Goal: Task Accomplishment & Management: Complete application form

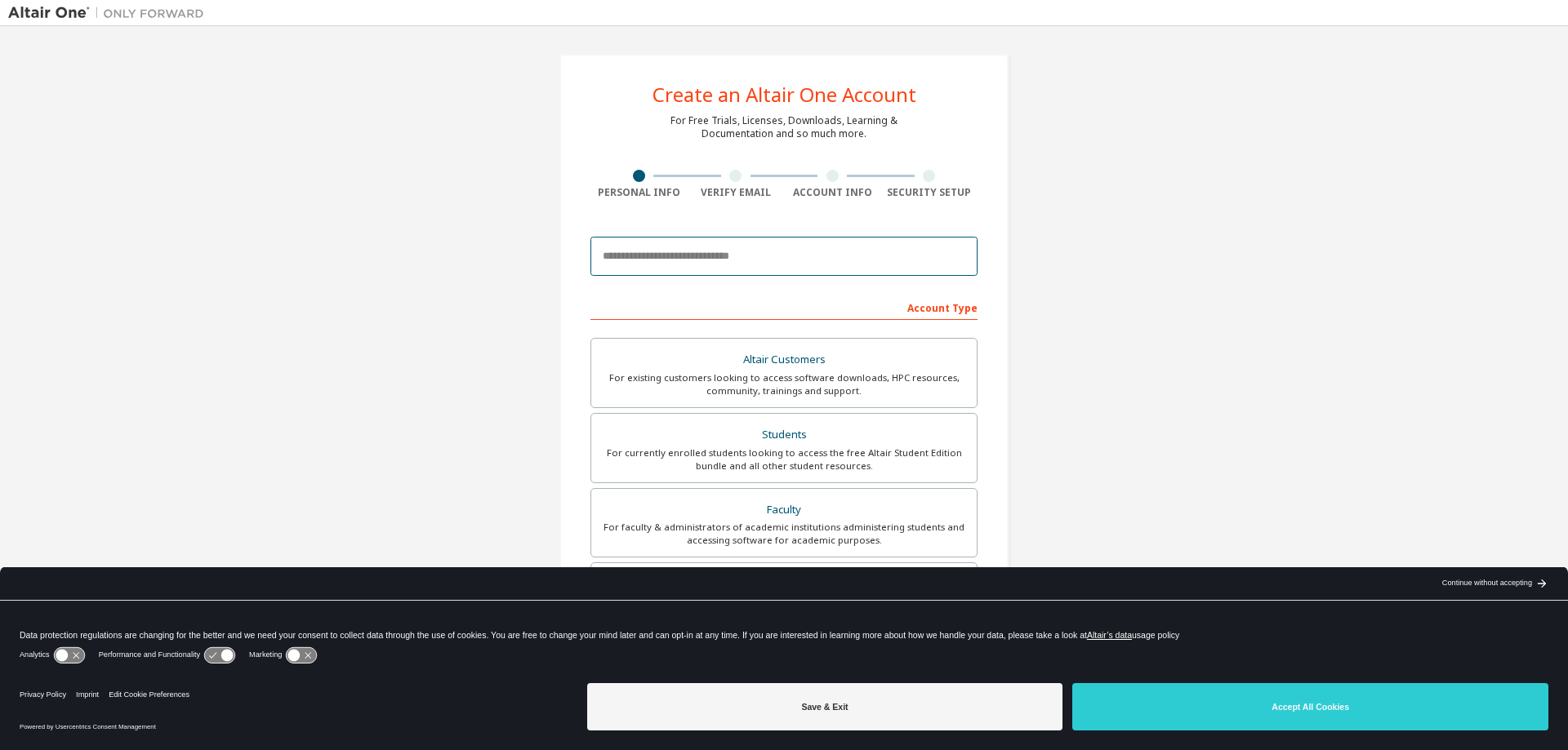
click at [754, 245] on input "email" at bounding box center [784, 256] width 387 height 39
paste input "**********"
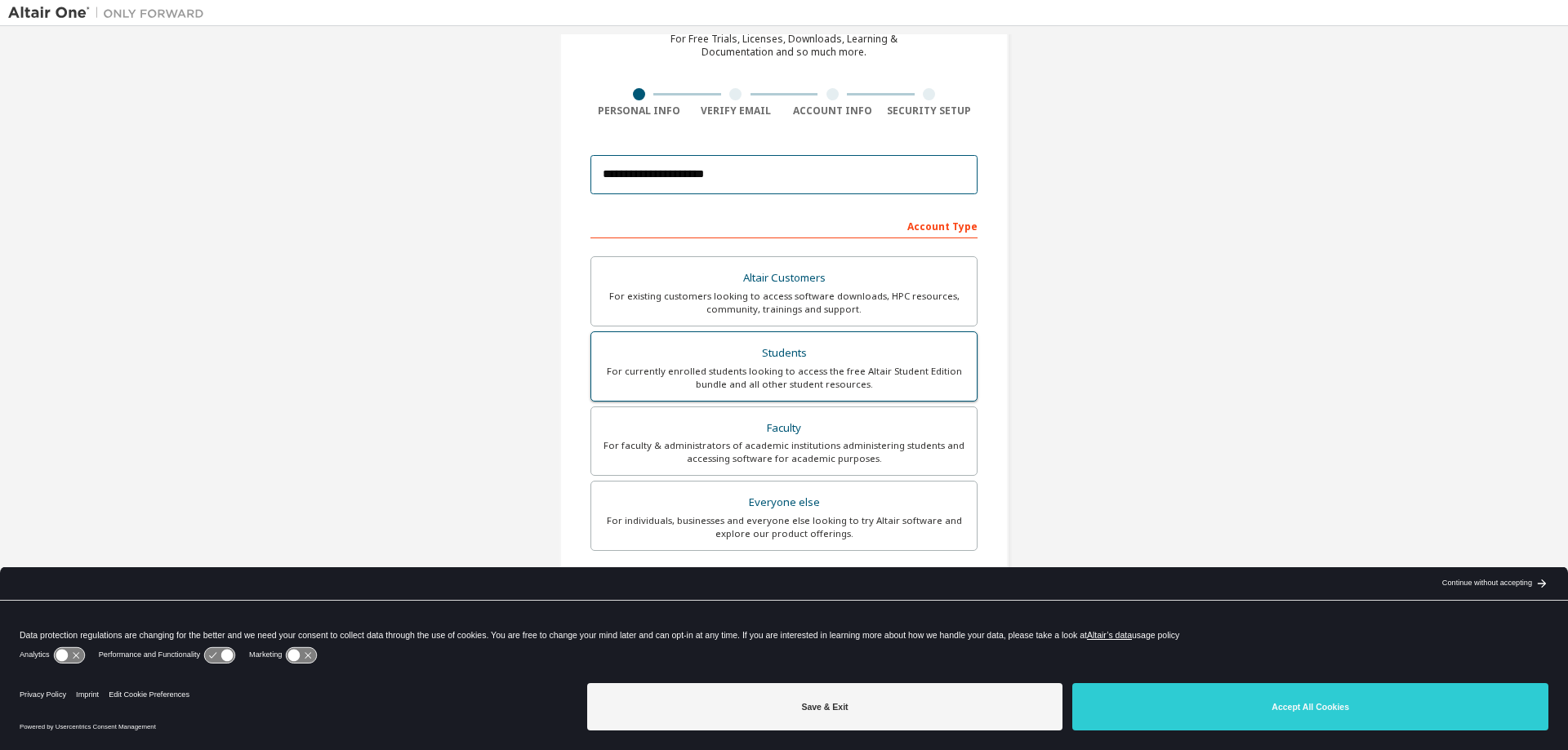
type input "**********"
click at [849, 359] on div "Students" at bounding box center [783, 353] width 366 height 23
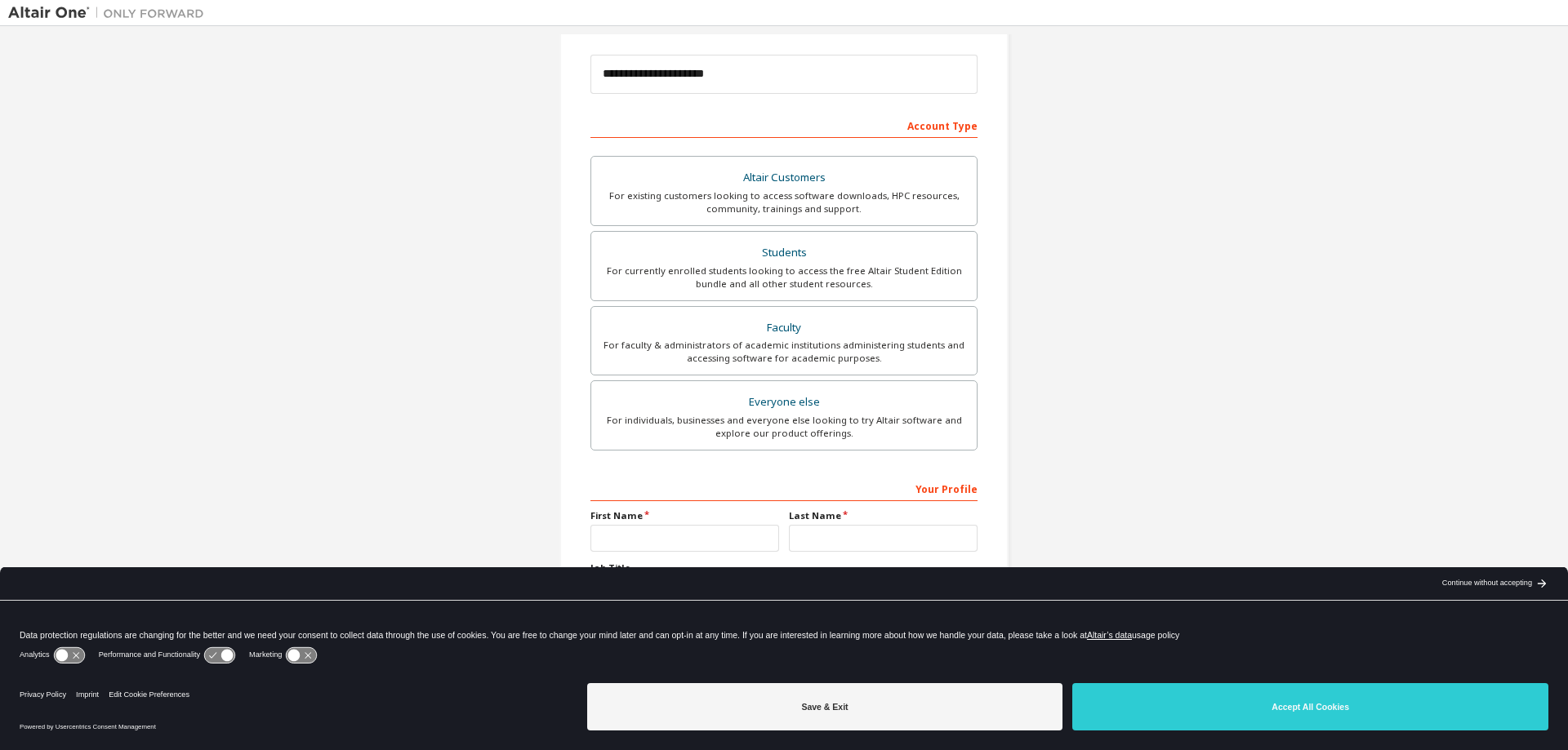
scroll to position [204, 0]
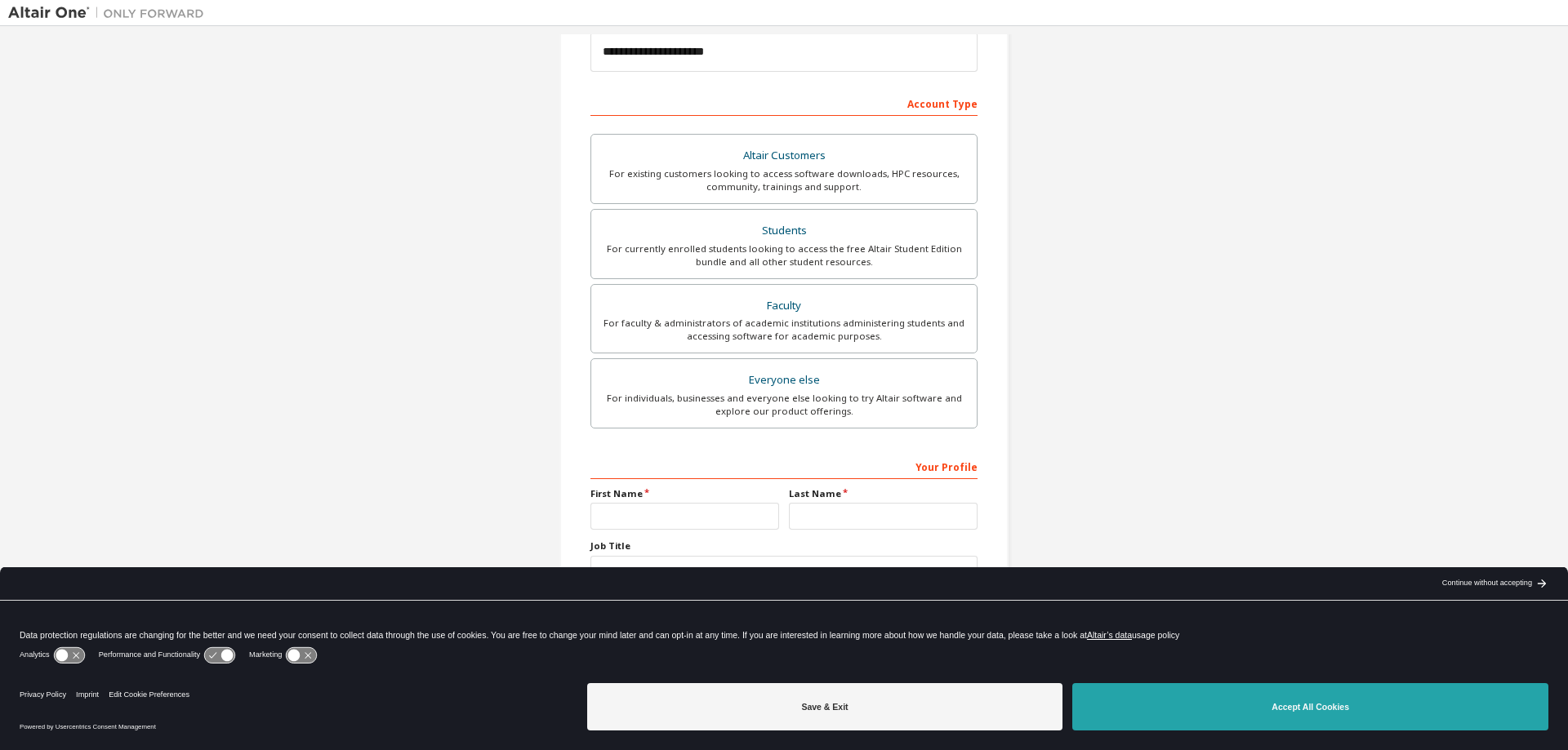
drag, startPoint x: 1144, startPoint y: 698, endPoint x: 1144, endPoint y: 686, distance: 12.0
click at [1144, 697] on button "Accept All Cookies" at bounding box center [1309, 707] width 476 height 47
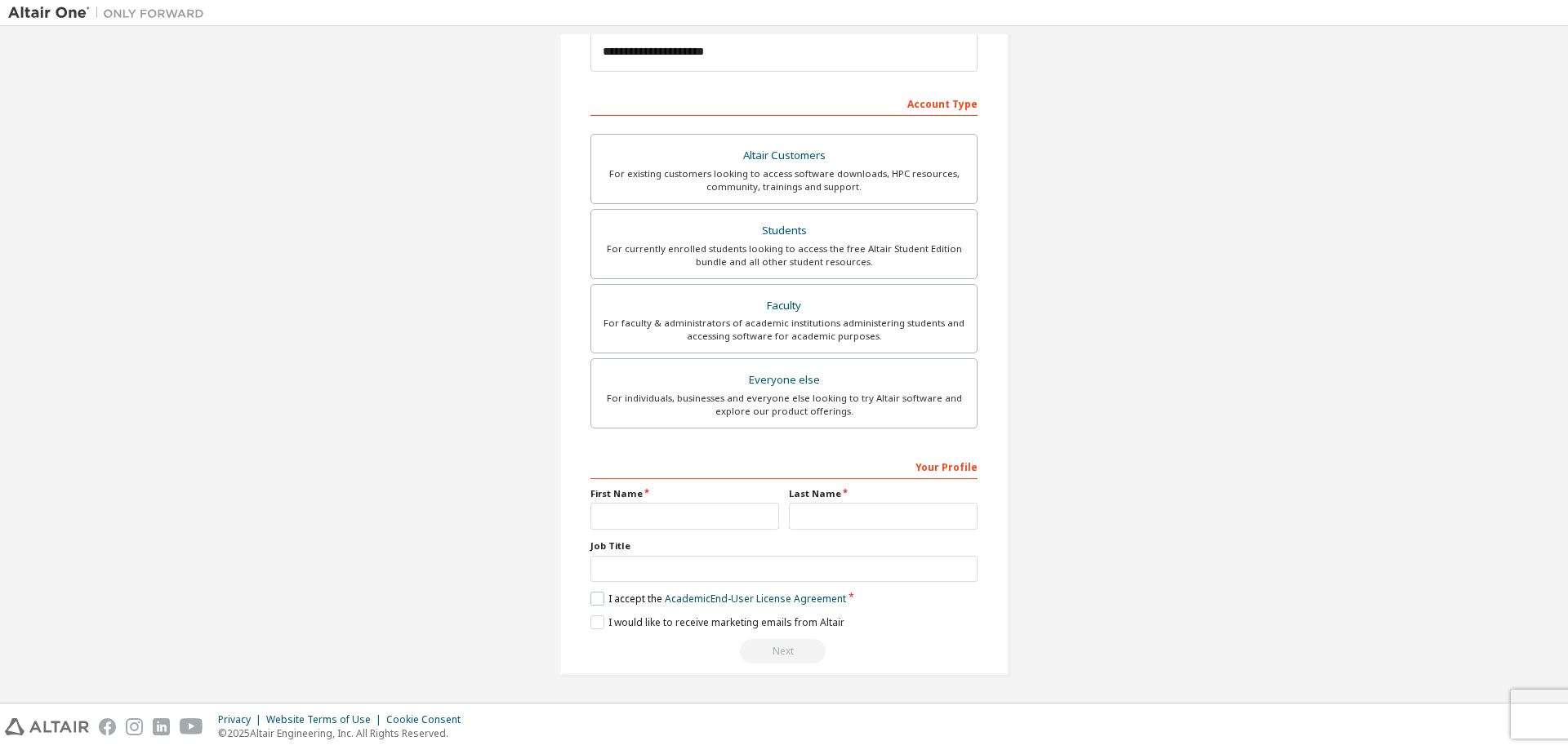
click at [598, 597] on label "I accept the Academic End-User License Agreement" at bounding box center [718, 599] width 256 height 14
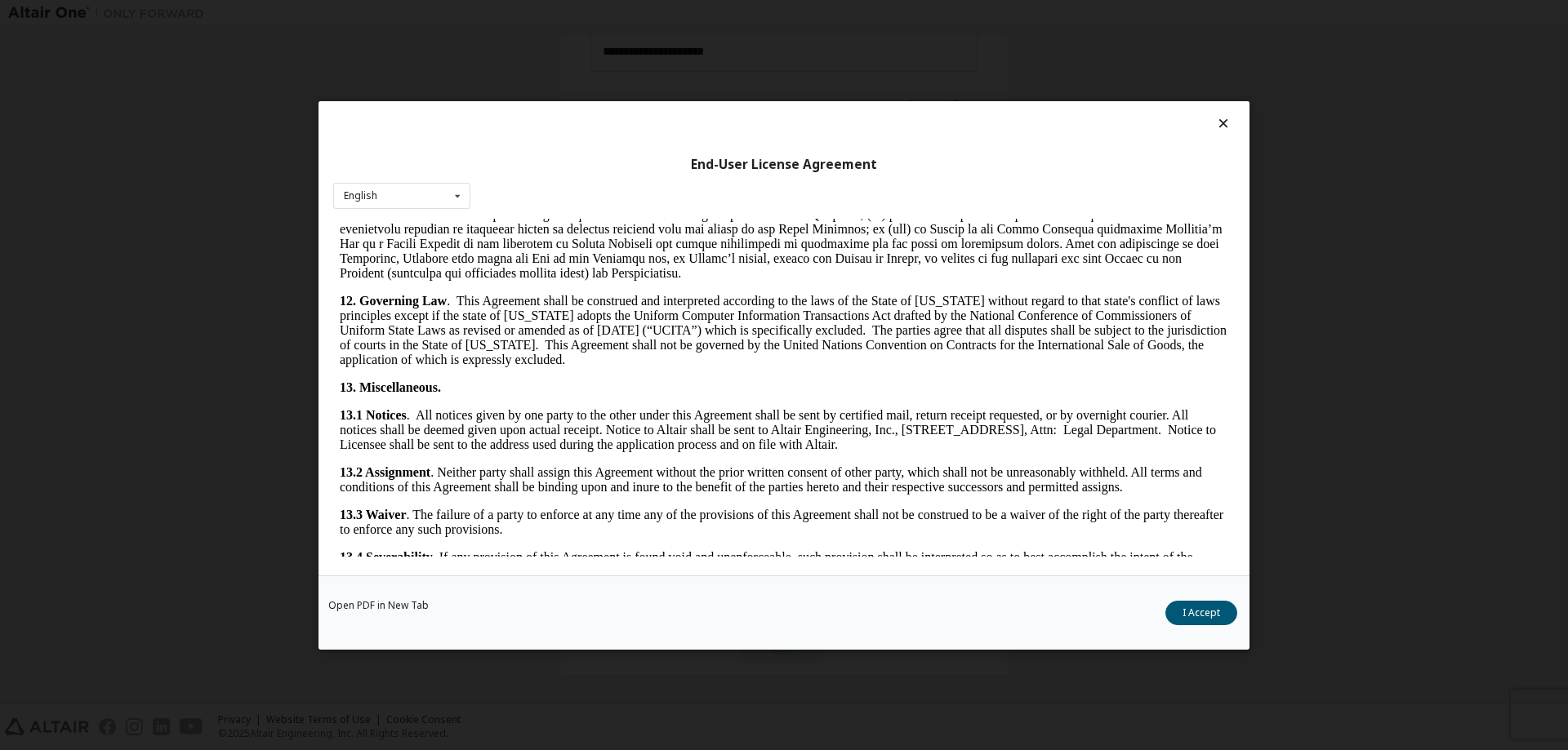
scroll to position [2459, 0]
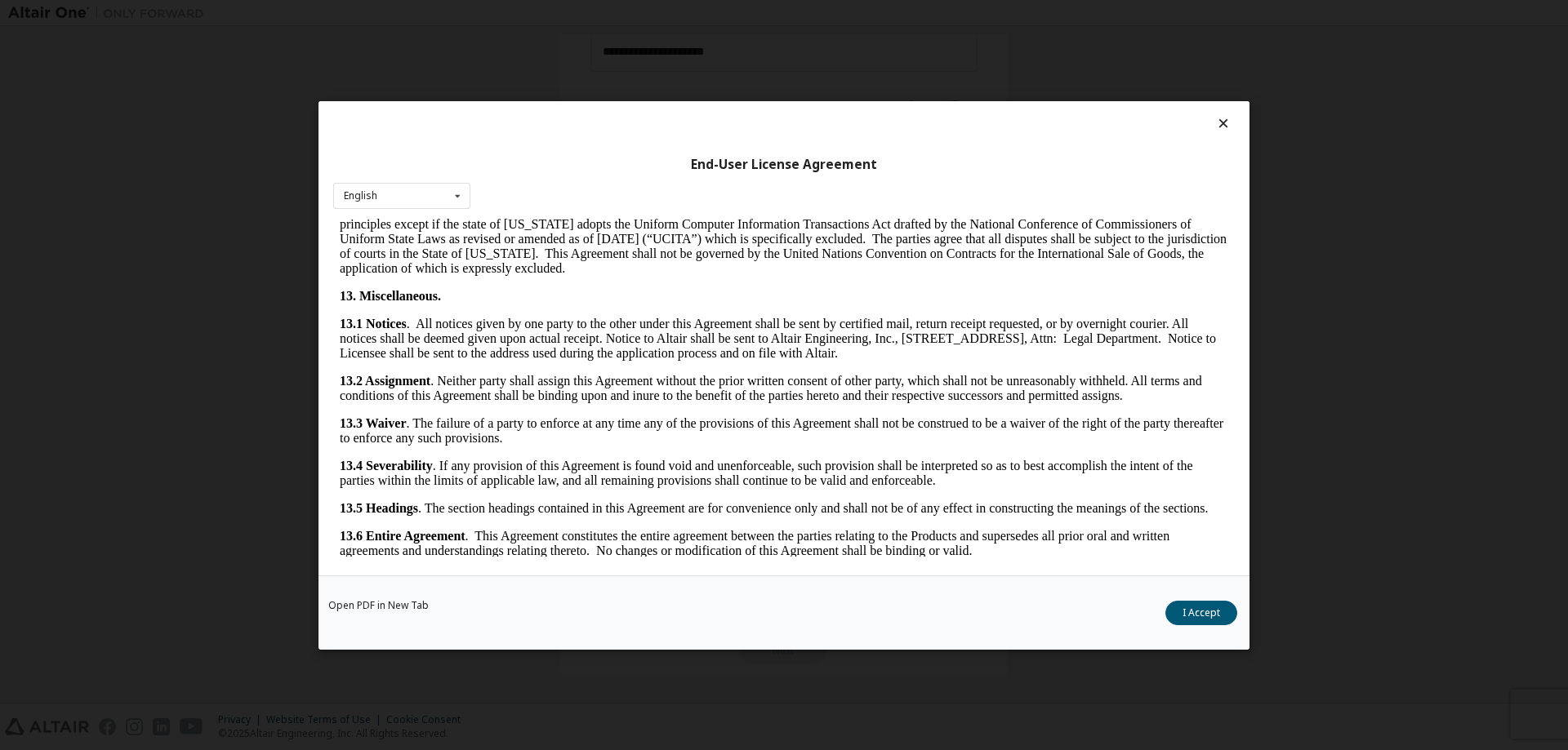
click at [1211, 620] on button "I Accept" at bounding box center [1200, 611] width 72 height 24
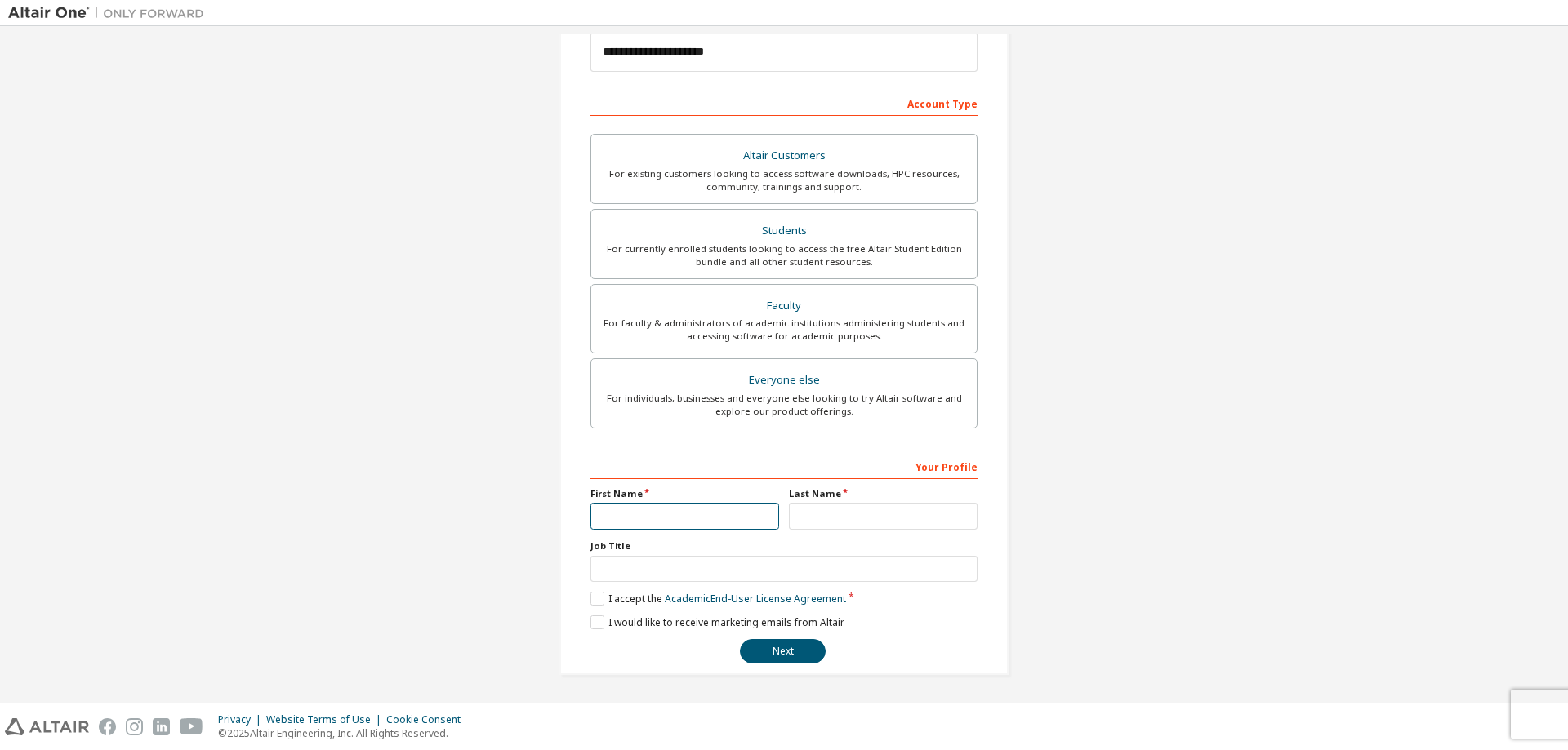
click at [693, 519] on input "text" at bounding box center [684, 516] width 188 height 27
type input "*******"
click at [795, 645] on button "Next" at bounding box center [782, 651] width 85 height 24
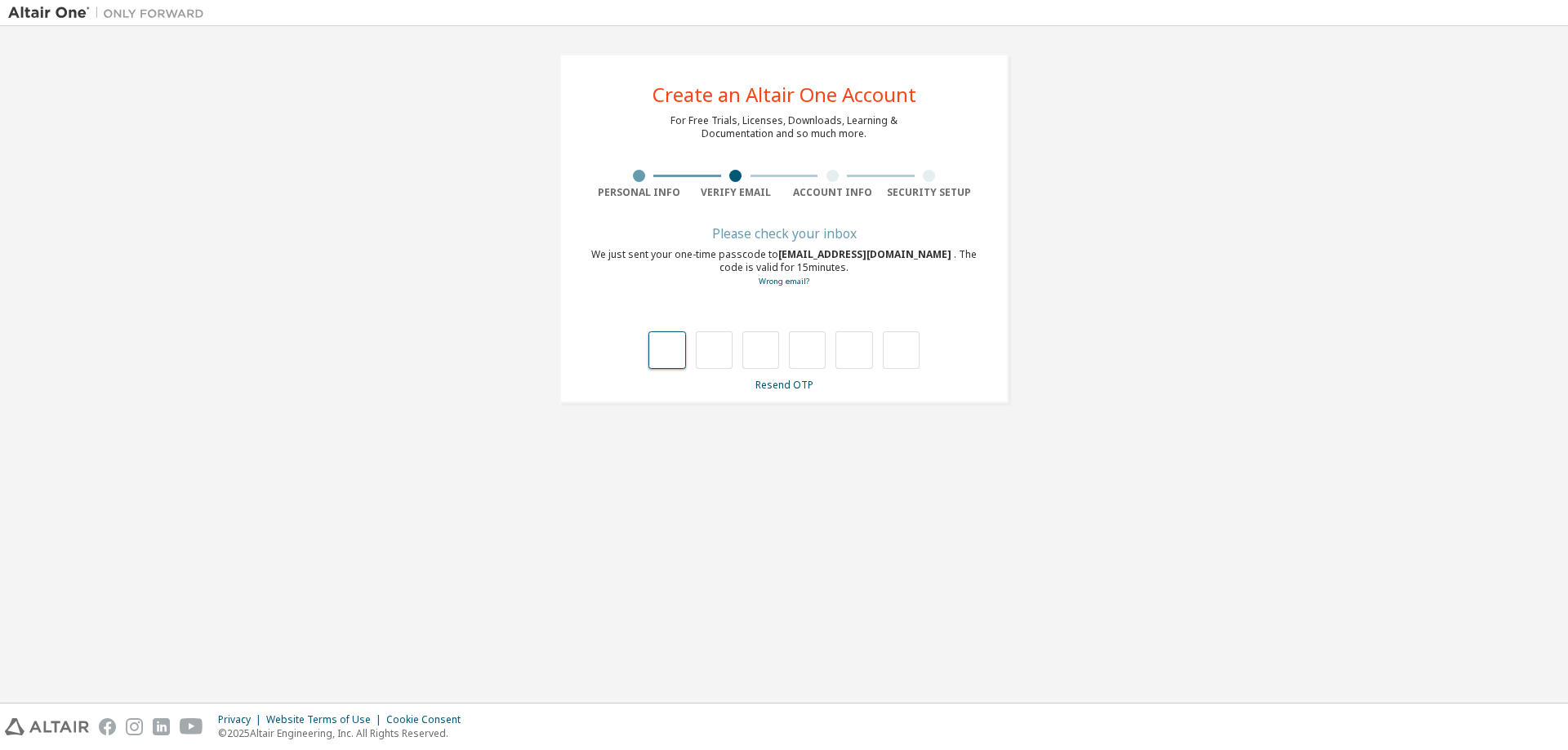
scroll to position [0, 0]
type input "*"
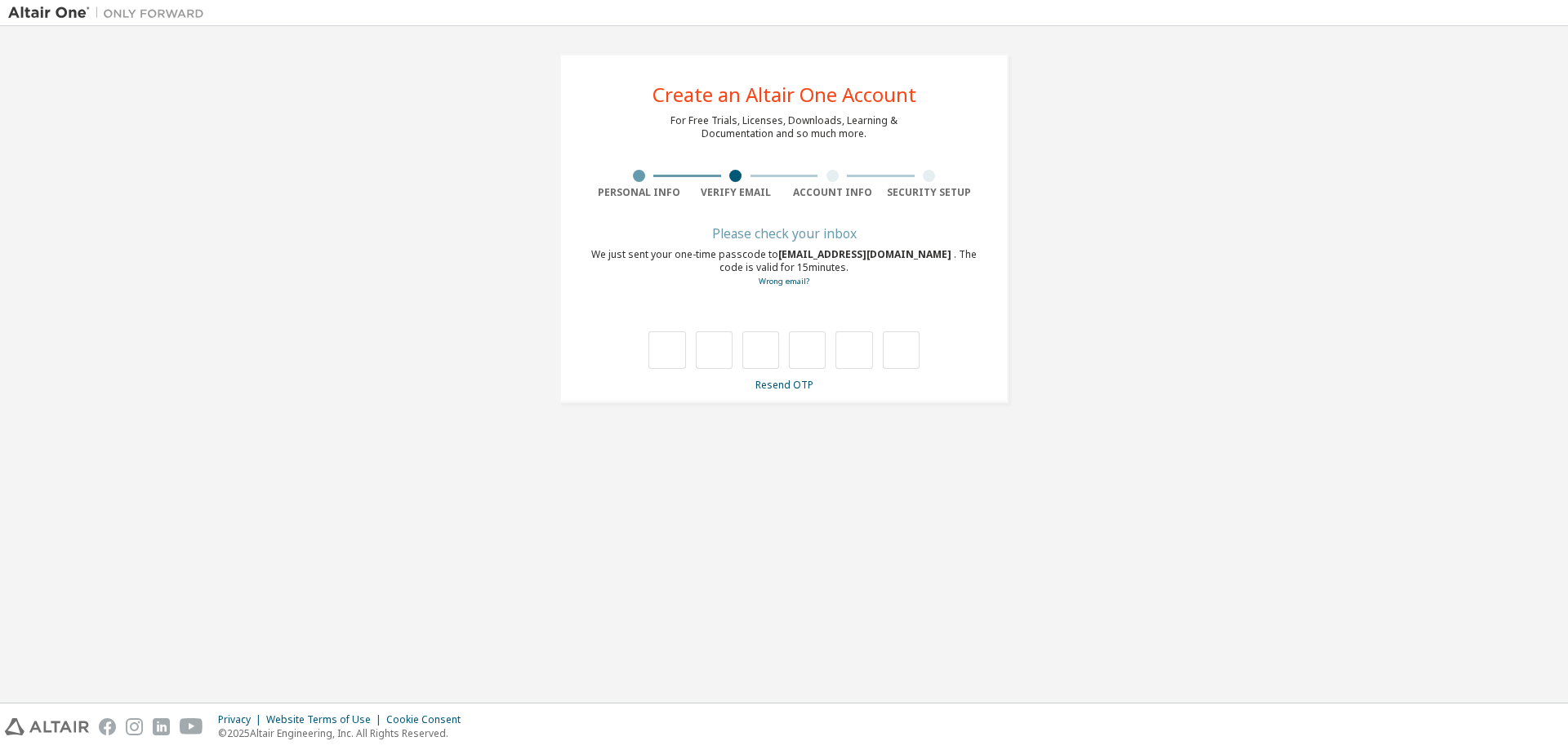
type input "*"
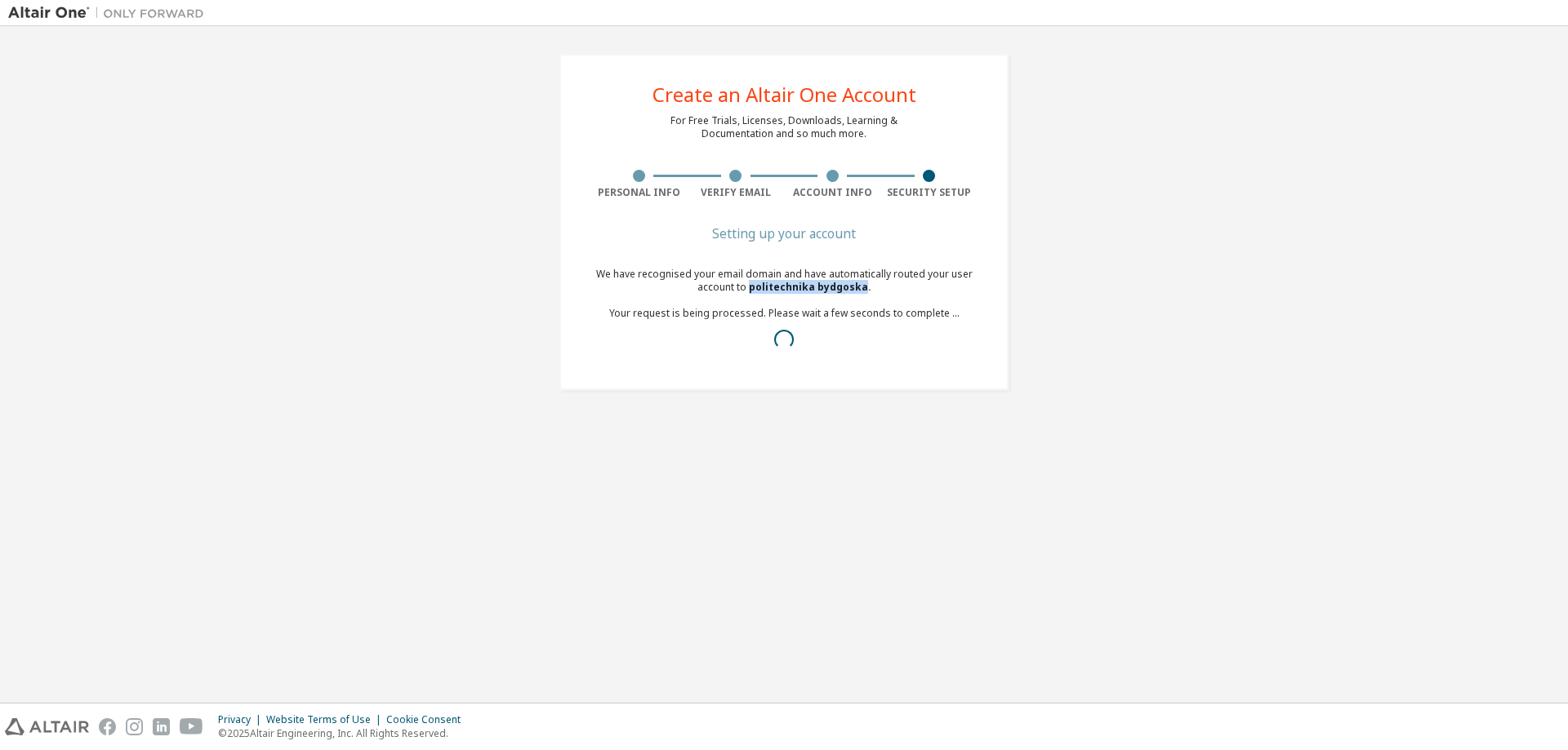
drag, startPoint x: 864, startPoint y: 291, endPoint x: 753, endPoint y: 289, distance: 111.0
click at [753, 289] on span "politechnika bydgoska ." at bounding box center [809, 286] width 122 height 14
